Goal: Browse casually: Explore the website without a specific task or goal

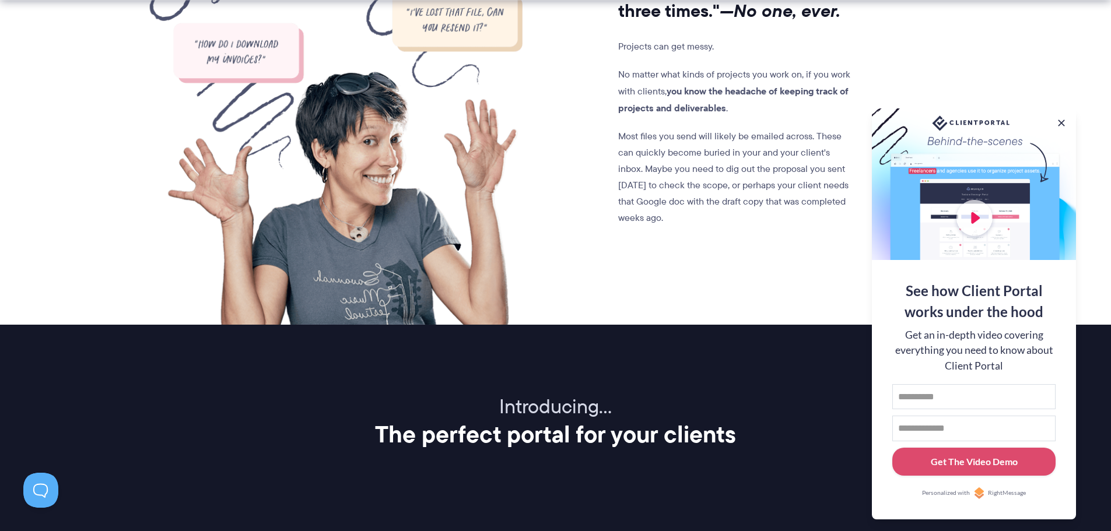
scroll to position [1108, 0]
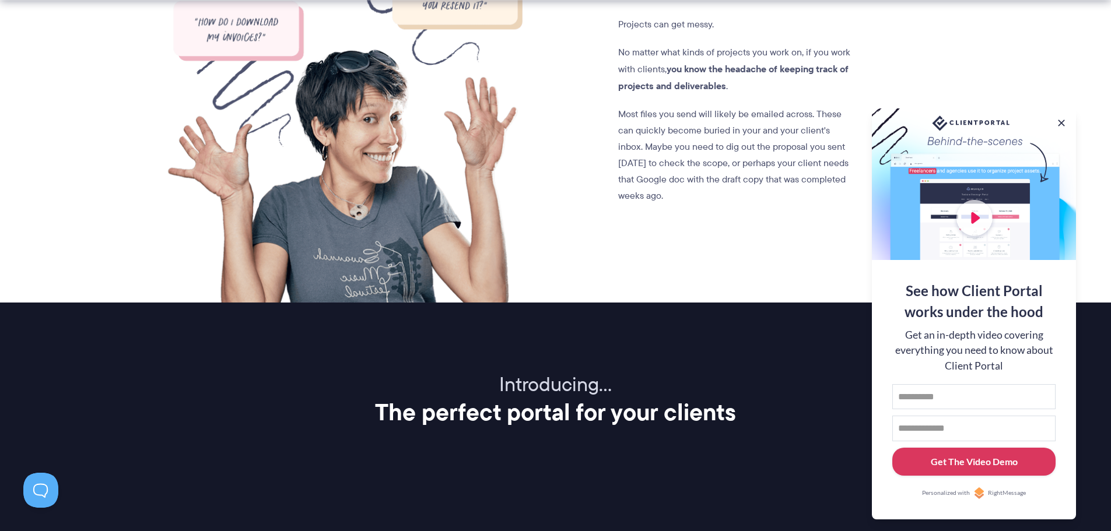
click at [975, 473] on button "Get The Video Demo" at bounding box center [974, 462] width 163 height 29
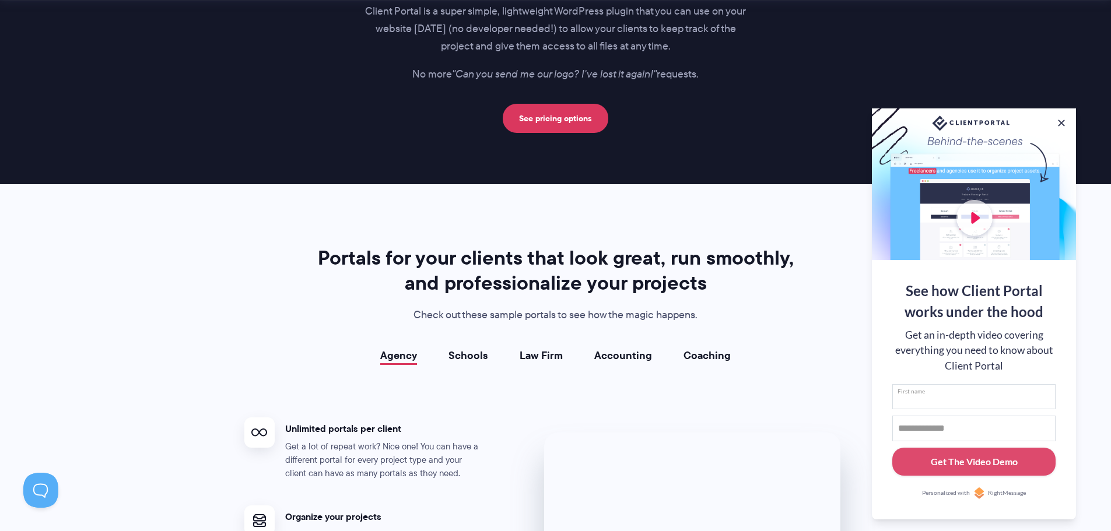
scroll to position [2158, 0]
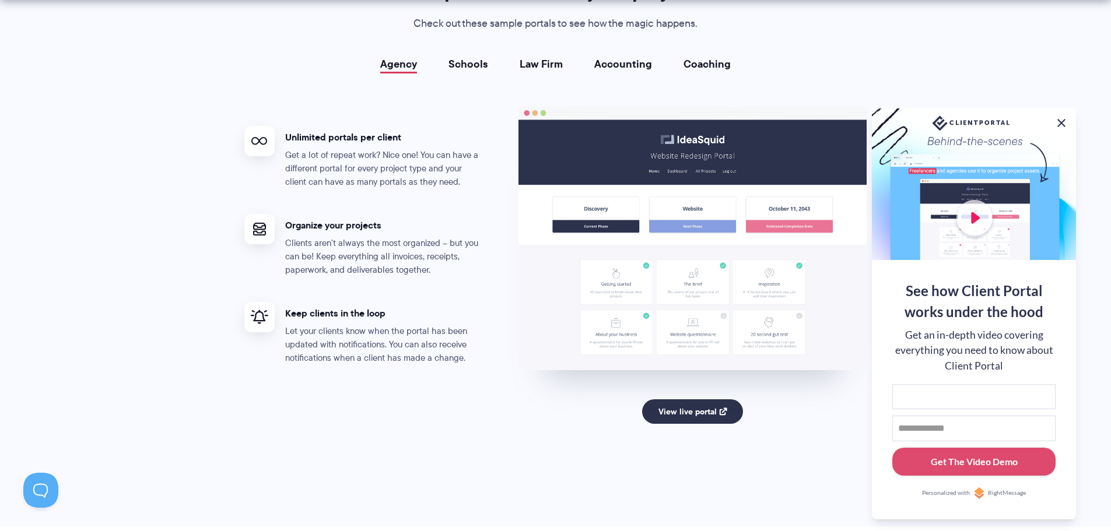
click at [1063, 119] on button at bounding box center [1062, 123] width 14 height 14
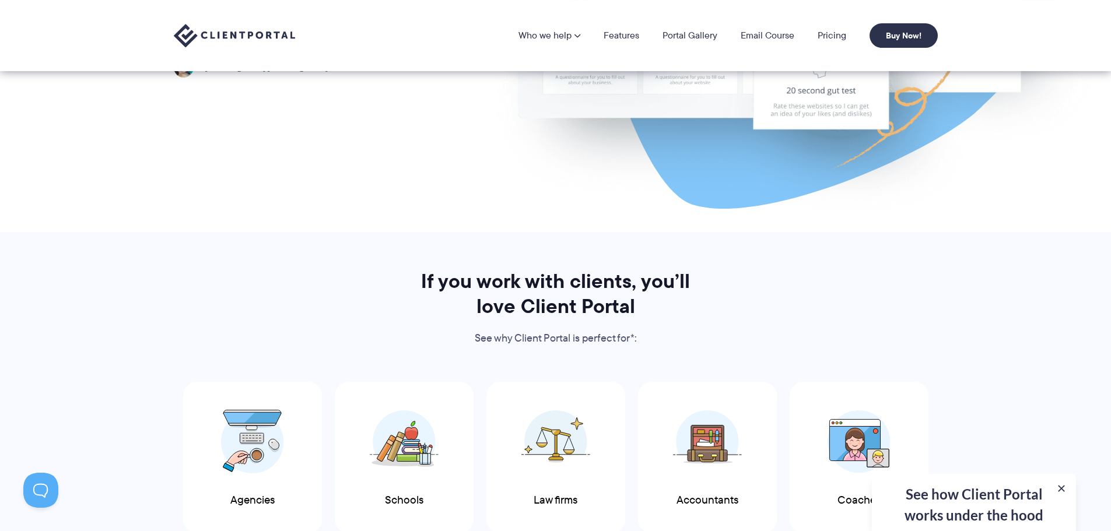
scroll to position [0, 0]
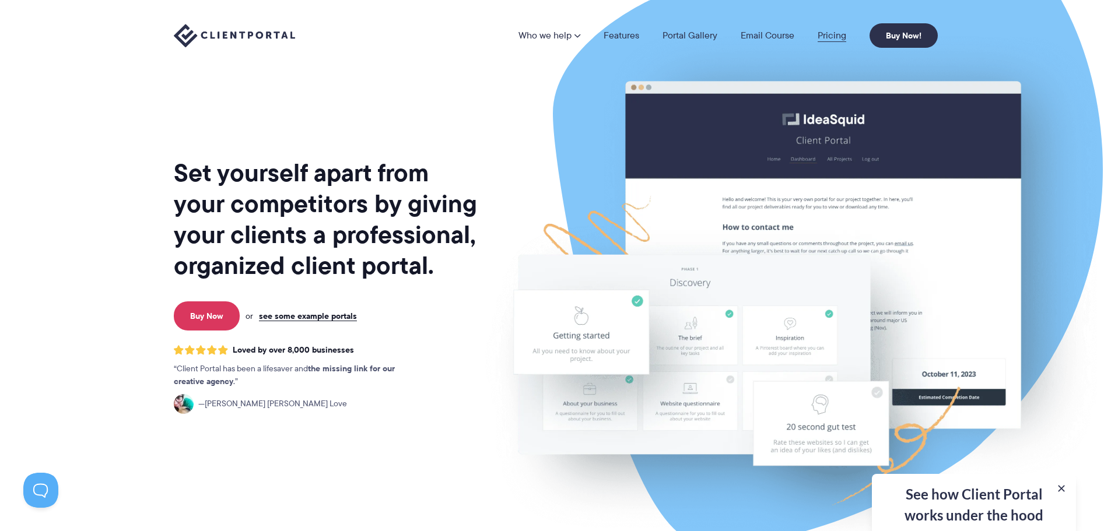
click at [841, 36] on link "Pricing" at bounding box center [832, 35] width 29 height 9
